Goal: Transaction & Acquisition: Purchase product/service

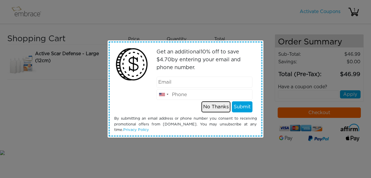
click at [210, 108] on button "No Thanks" at bounding box center [216, 106] width 29 height 11
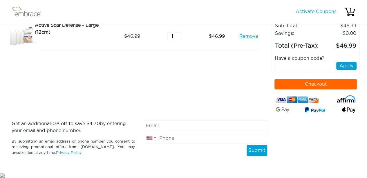
scroll to position [12, 0]
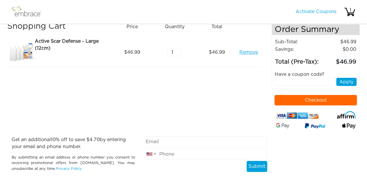
click at [329, 95] on button "Checkout" at bounding box center [315, 100] width 82 height 10
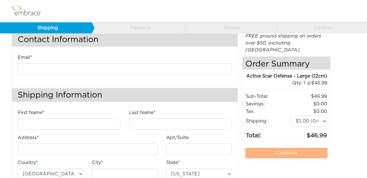
scroll to position [12, 0]
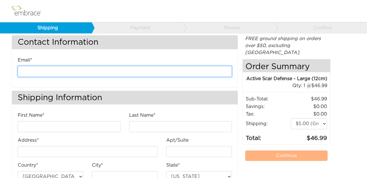
click at [49, 71] on input "email" at bounding box center [125, 71] width 214 height 11
type input "tcm727@yahoo.com"
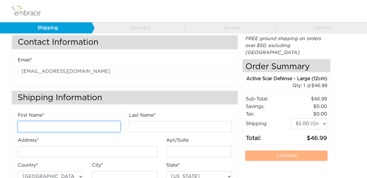
click at [42, 128] on input "First Name*" at bounding box center [69, 126] width 103 height 11
type input "Theresa"
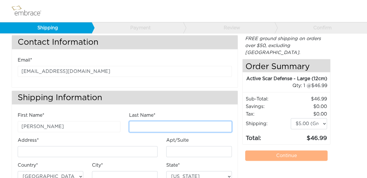
click at [142, 127] on input "Last Name*" at bounding box center [180, 126] width 103 height 11
type input "MOrrison"
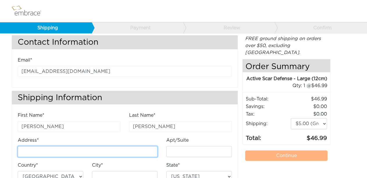
click at [49, 150] on input "Address*" at bounding box center [88, 151] width 140 height 11
type input "[STREET_ADDRESS]"
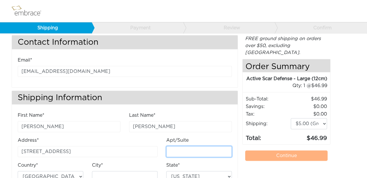
click at [187, 148] on input "Apt/Suite" at bounding box center [199, 151] width 66 height 11
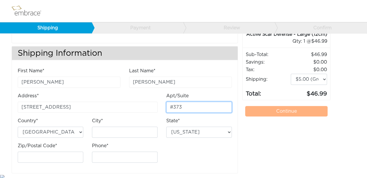
scroll to position [57, 0]
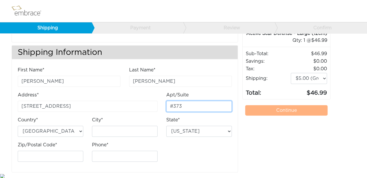
type input "#373"
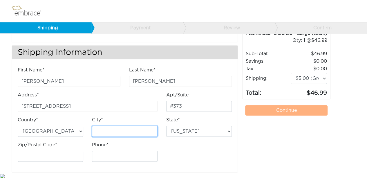
click at [105, 129] on input "City*" at bounding box center [125, 131] width 66 height 11
type input "Vineyard Haven"
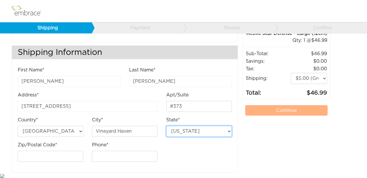
click at [230, 130] on select "Alabama Alaska Arizona Arkansas California Colorado Connecticut District of Col…" at bounding box center [199, 131] width 66 height 11
select select "MA"
click at [166, 126] on select "Alabama Alaska Arizona Arkansas California Colorado Connecticut District of Col…" at bounding box center [199, 131] width 66 height 11
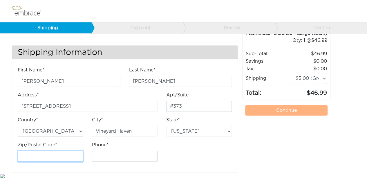
click at [33, 153] on input "Zip/Postal Code*" at bounding box center [51, 156] width 66 height 11
type input "02568"
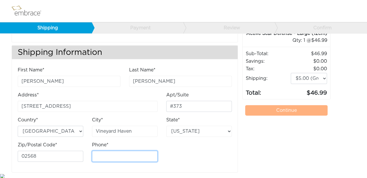
click at [121, 157] on input "Phone*" at bounding box center [125, 156] width 66 height 11
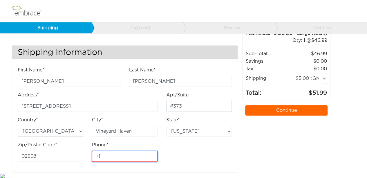
type input "+"
type input "9"
type input "9496325755"
click at [288, 105] on link "Continue" at bounding box center [286, 110] width 82 height 10
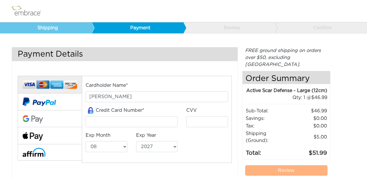
select select "8"
select select "2027"
click at [101, 124] on input "tel" at bounding box center [132, 121] width 92 height 11
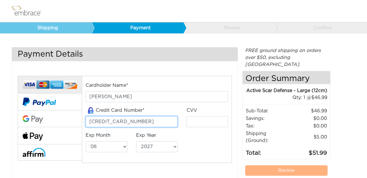
type input "[CREDIT_CARD_NUMBER]"
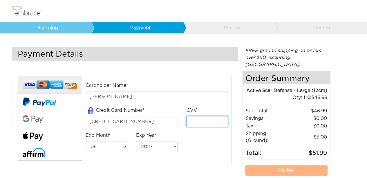
click at [199, 124] on input "tel" at bounding box center [207, 121] width 42 height 11
type input "5401"
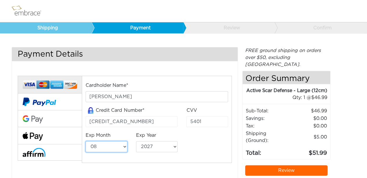
click at [125, 145] on select "01 02 03 04 05 06 07 08 09 10 11 12" at bounding box center [107, 146] width 42 height 11
select select "11"
click at [86, 141] on select "01 02 03 04 05 06 07 08 09 10 11 12" at bounding box center [107, 146] width 42 height 11
click at [174, 146] on select "2025 2026 2027 2028 2029 2030 2031 2032 2033 2034 2035 2036 2037 2038 2039" at bounding box center [157, 146] width 42 height 11
select select "2028"
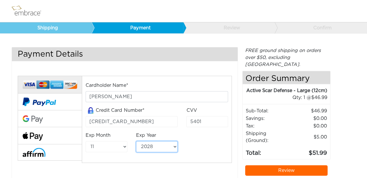
click at [136, 141] on select "2025 2026 2027 2028 2029 2030 2031 2032 2033 2034 2035 2036 2037 2038 2039" at bounding box center [157, 146] width 42 height 11
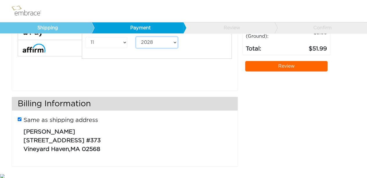
scroll to position [105, 0]
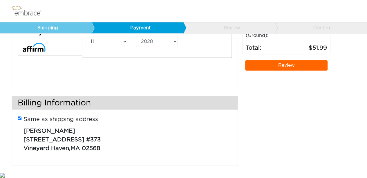
click at [19, 117] on input "Same as shipping address" at bounding box center [20, 118] width 4 height 4
checkbox input "false"
select select "AL"
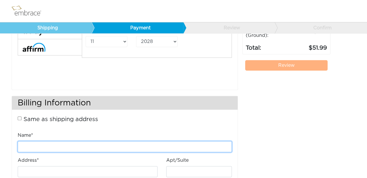
click at [58, 145] on input "Name*" at bounding box center [125, 146] width 214 height 11
type input "Theresa Morrison"
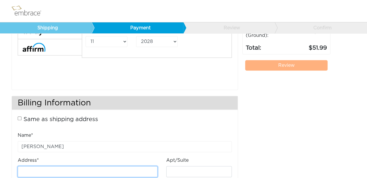
click at [44, 170] on input "Address*" at bounding box center [88, 171] width 140 height 11
type input "17782 17th street"
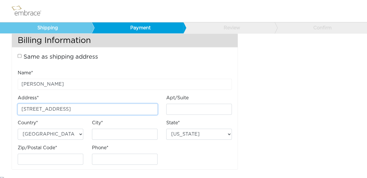
scroll to position [171, 0]
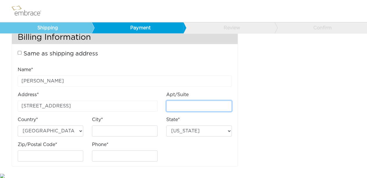
click at [178, 105] on input "Apt/Suite" at bounding box center [199, 105] width 66 height 11
type input "suite 107"
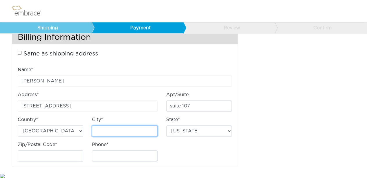
click at [109, 129] on input "City*" at bounding box center [125, 130] width 66 height 11
type input "Tustin"
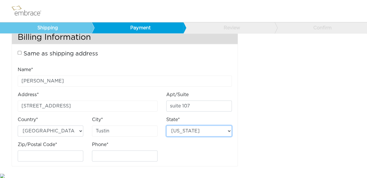
click at [228, 130] on select "Alabama Arizona Arkansas California Colorado Connecticut District of Columbia D…" at bounding box center [199, 130] width 66 height 11
select select "CA"
click at [166, 125] on select "Alabama Arizona Arkansas California Colorado Connecticut District of Columbia D…" at bounding box center [199, 130] width 66 height 11
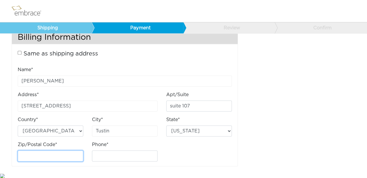
click at [30, 156] on input "Zip/Postal Code*" at bounding box center [51, 155] width 66 height 11
type input "0"
type input "92780"
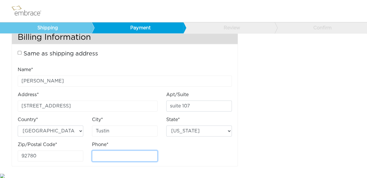
click at [105, 156] on input "Phone*" at bounding box center [125, 155] width 66 height 11
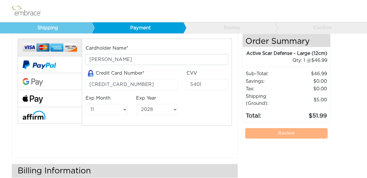
scroll to position [45, 0]
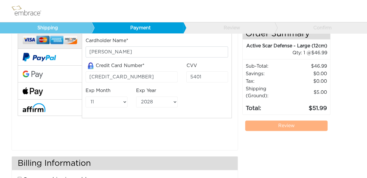
type input "9496325755"
click at [299, 120] on link "Review" at bounding box center [286, 125] width 82 height 10
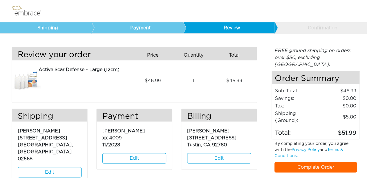
click at [306, 162] on link "Complete Order" at bounding box center [315, 167] width 82 height 10
